Goal: Transaction & Acquisition: Download file/media

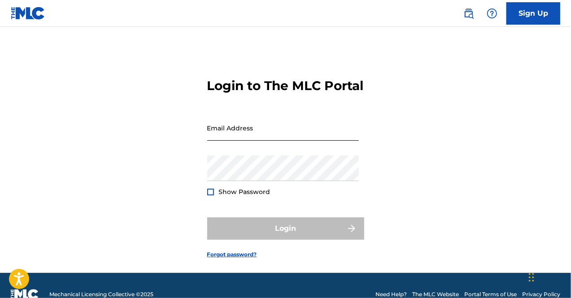
click at [232, 136] on input "Email Address" at bounding box center [283, 128] width 152 height 26
click at [276, 141] on input "Email Address" at bounding box center [283, 128] width 152 height 26
type input "[EMAIL_ADDRESS][PERSON_NAME][DOMAIN_NAME]"
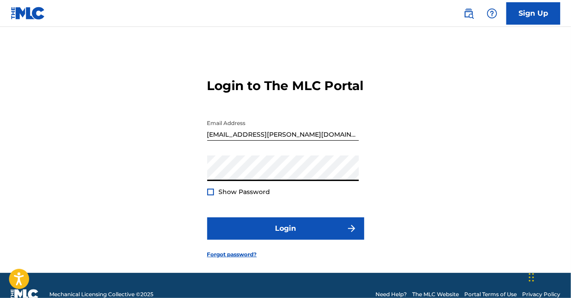
click at [207, 218] on button "Login" at bounding box center [285, 229] width 157 height 22
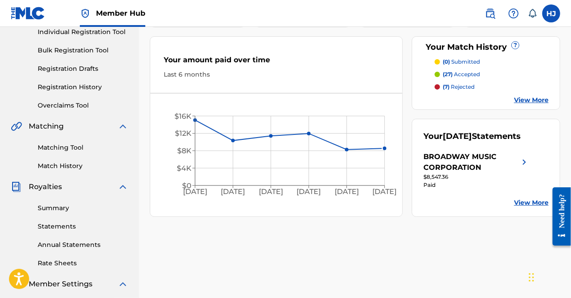
scroll to position [135, 0]
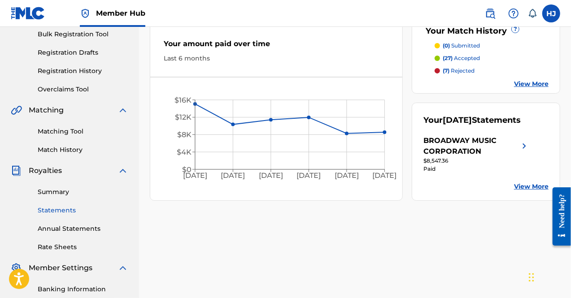
click at [66, 210] on link "Statements" at bounding box center [83, 210] width 91 height 9
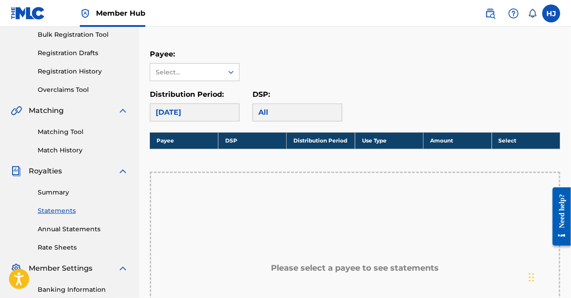
scroll to position [135, 0]
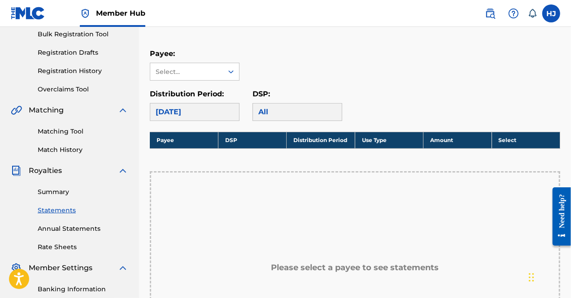
click at [184, 61] on div "Payee: Select..." at bounding box center [195, 64] width 90 height 32
click at [188, 72] on div "Select..." at bounding box center [186, 71] width 61 height 9
click at [196, 107] on div "BROADWAY MUSIC CORPORATION" at bounding box center [194, 97] width 89 height 33
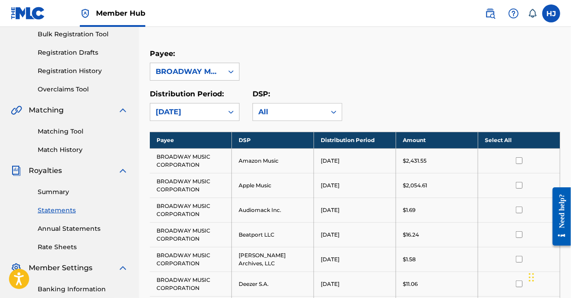
click at [498, 133] on th "Select All" at bounding box center [519, 140] width 82 height 17
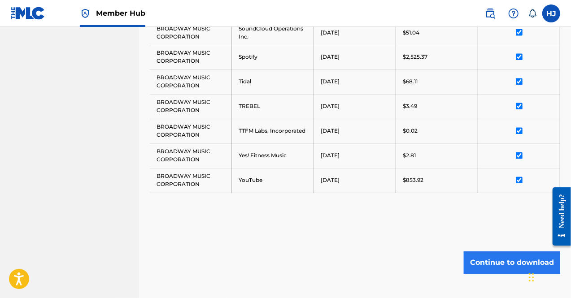
scroll to position [855, 0]
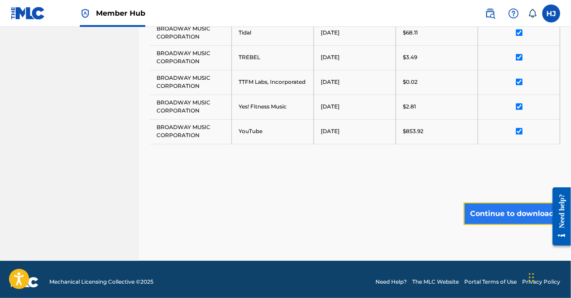
click at [503, 203] on button "Continue to download" at bounding box center [512, 214] width 96 height 22
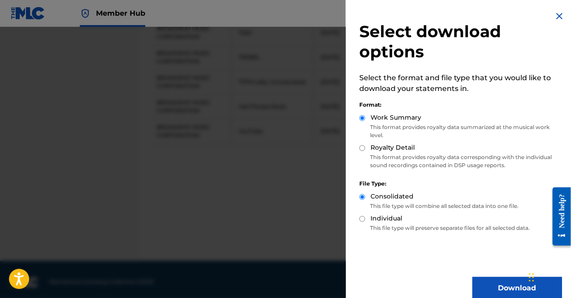
click at [410, 153] on p "This format provides royalty data corresponding with the individual sound recor…" at bounding box center [460, 161] width 203 height 16
click at [365, 149] on input "Royalty Detail" at bounding box center [362, 148] width 6 height 6
radio input "true"
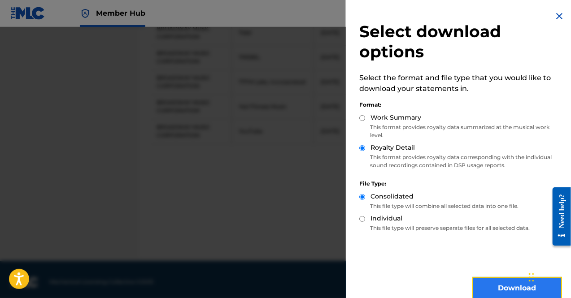
click at [479, 282] on button "Download" at bounding box center [517, 288] width 90 height 22
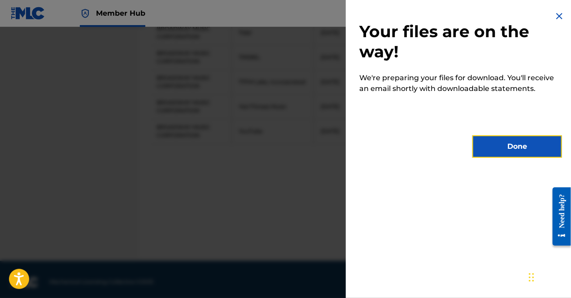
click at [507, 139] on button "Done" at bounding box center [517, 147] width 90 height 22
